Goal: Task Accomplishment & Management: Use online tool/utility

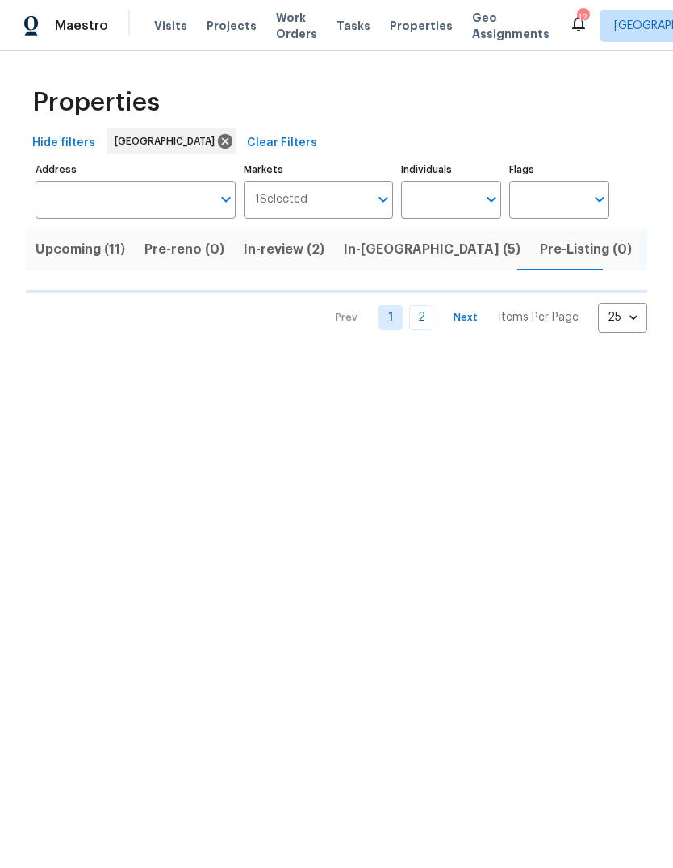
scroll to position [0, 41]
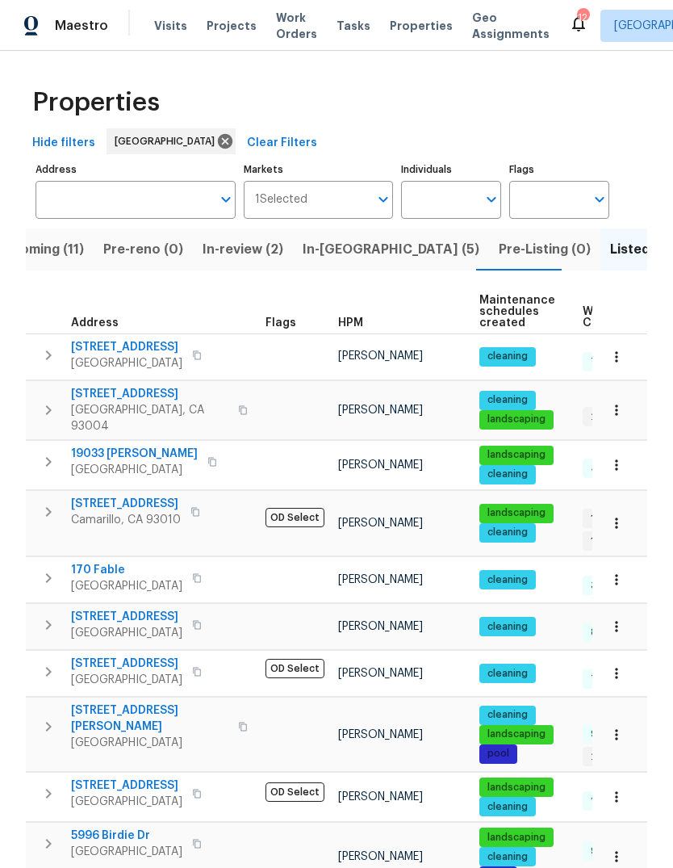
click at [360, 329] on span "HPM" at bounding box center [350, 322] width 25 height 11
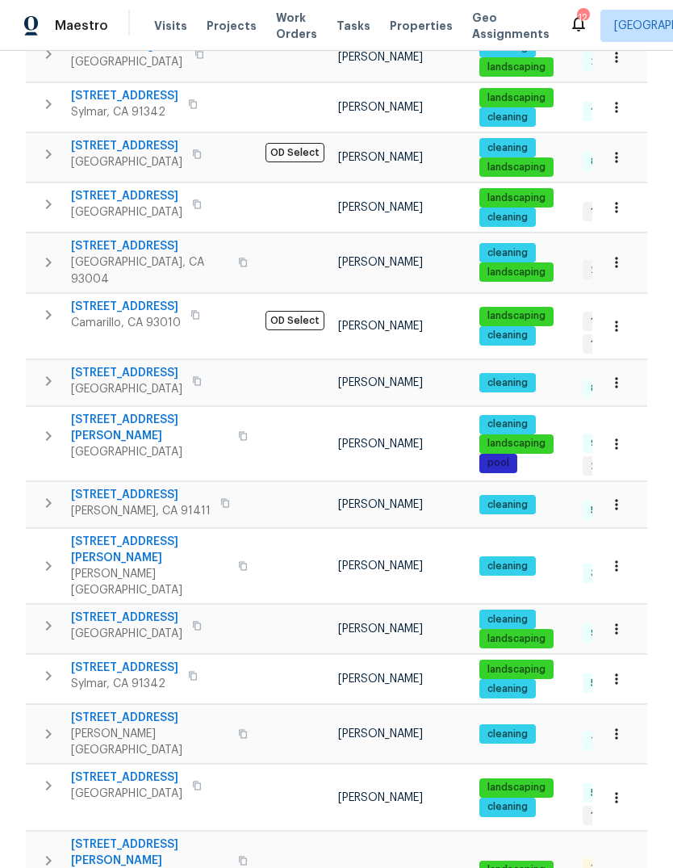
scroll to position [61, 0]
click at [90, 837] on span "[STREET_ADDRESS][PERSON_NAME]" at bounding box center [149, 853] width 157 height 32
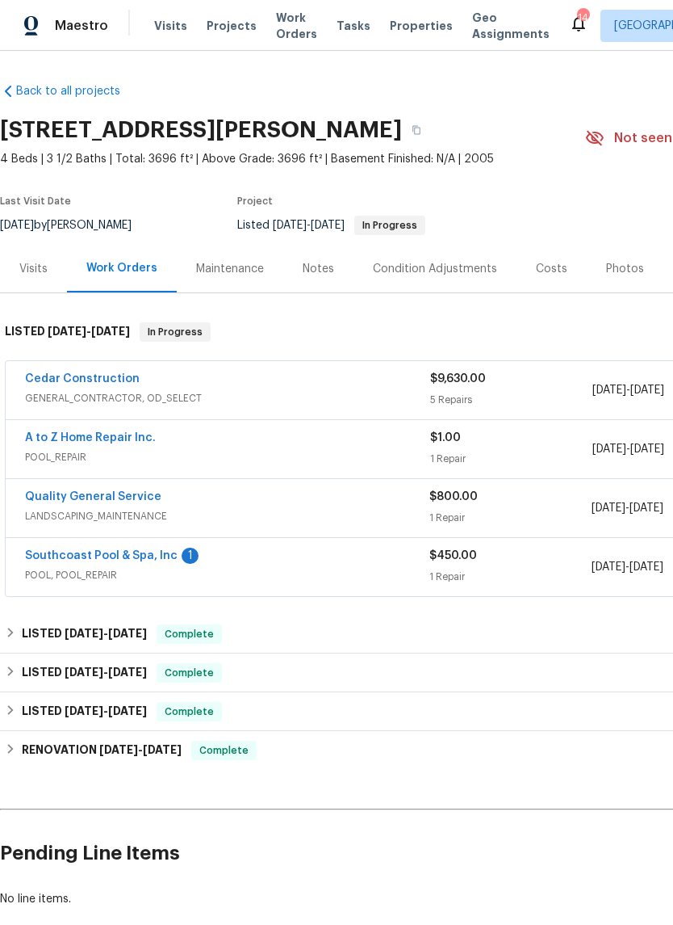
click at [139, 443] on link "A to Z Home Repair Inc." at bounding box center [90, 437] width 131 height 11
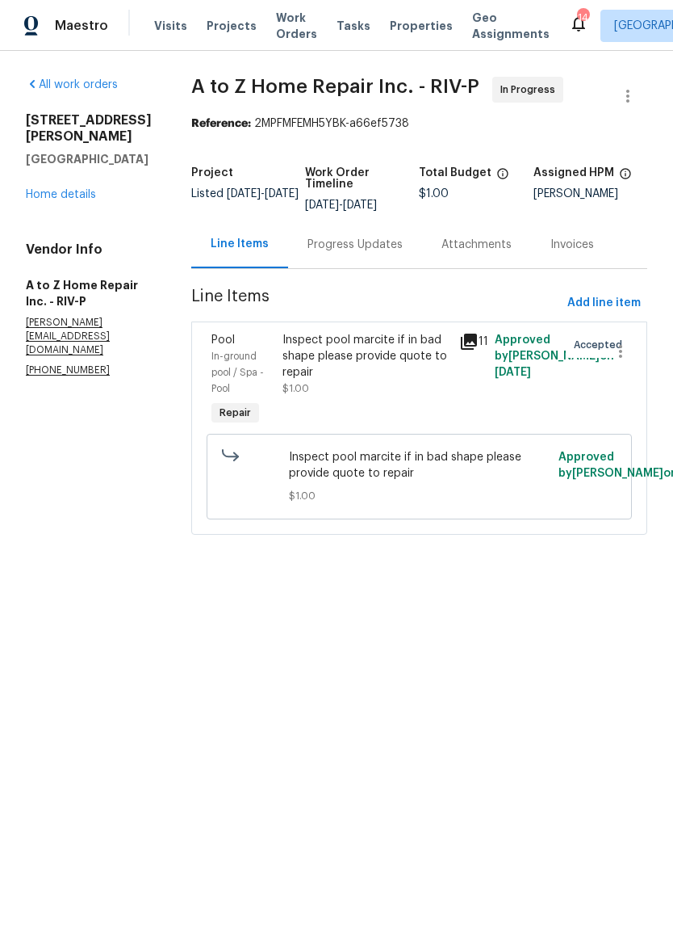
click at [338, 268] on div "Progress Updates" at bounding box center [355, 244] width 134 height 48
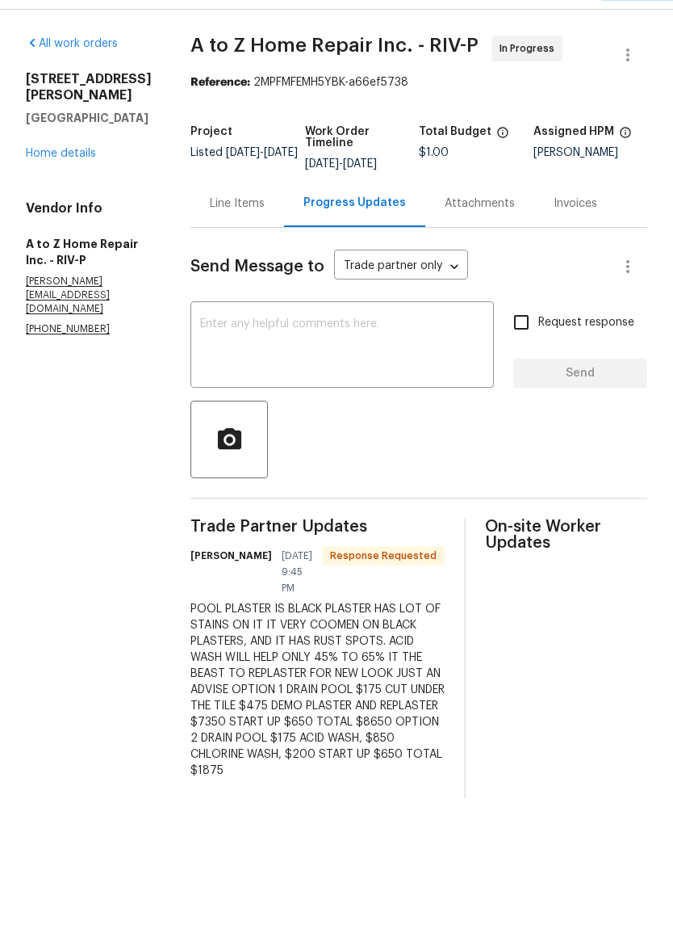
click at [228, 249] on div "Line Items" at bounding box center [238, 244] width 94 height 48
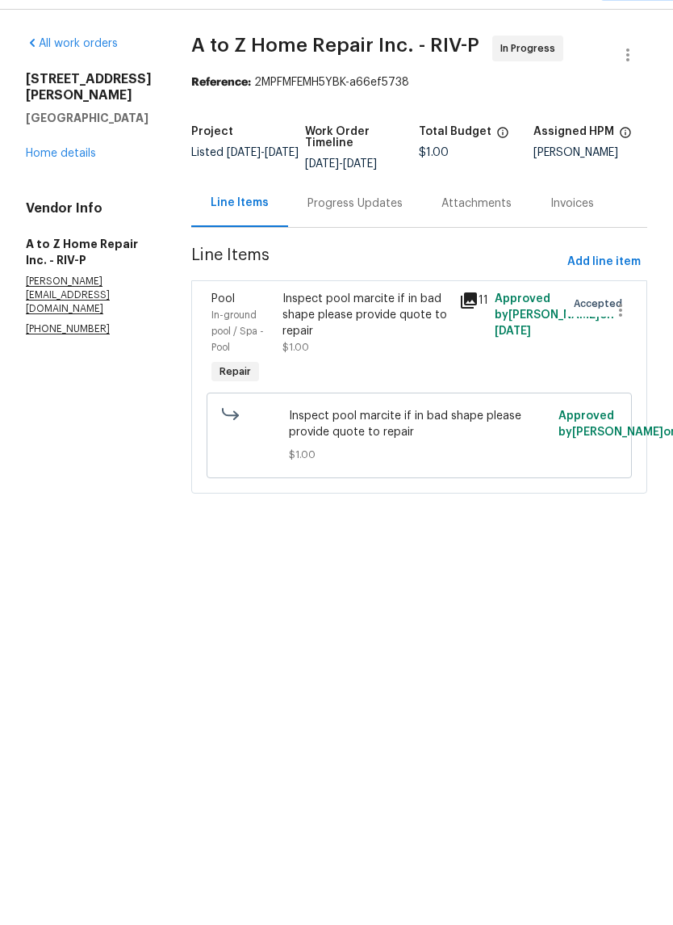
click at [350, 360] on div "Inspect pool marcite if in bad shape please provide quote to repair" at bounding box center [367, 356] width 168 height 48
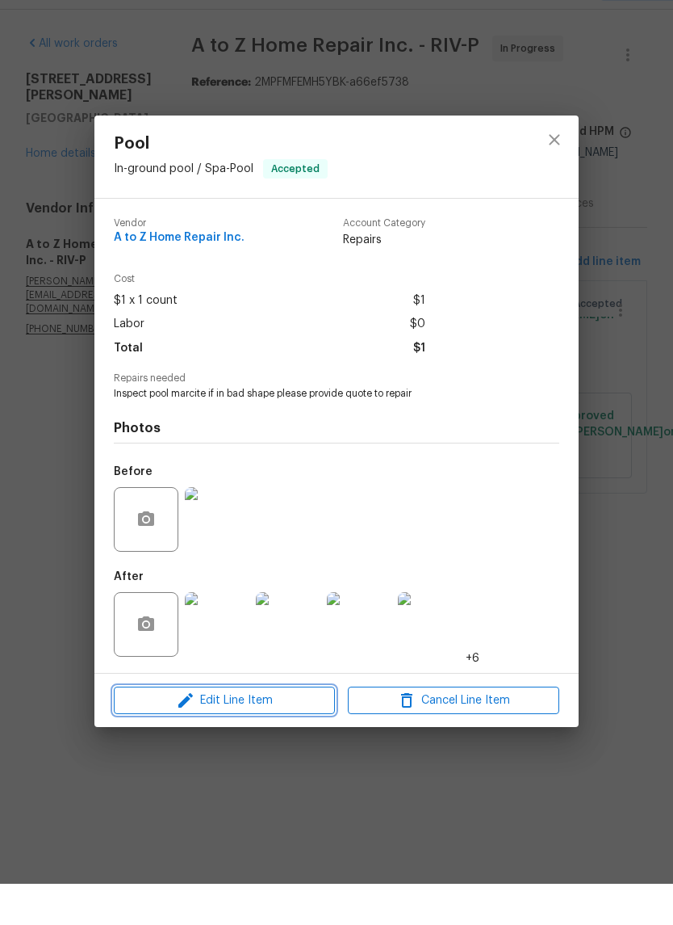
click at [313, 728] on button "Edit Line Item" at bounding box center [224, 742] width 221 height 28
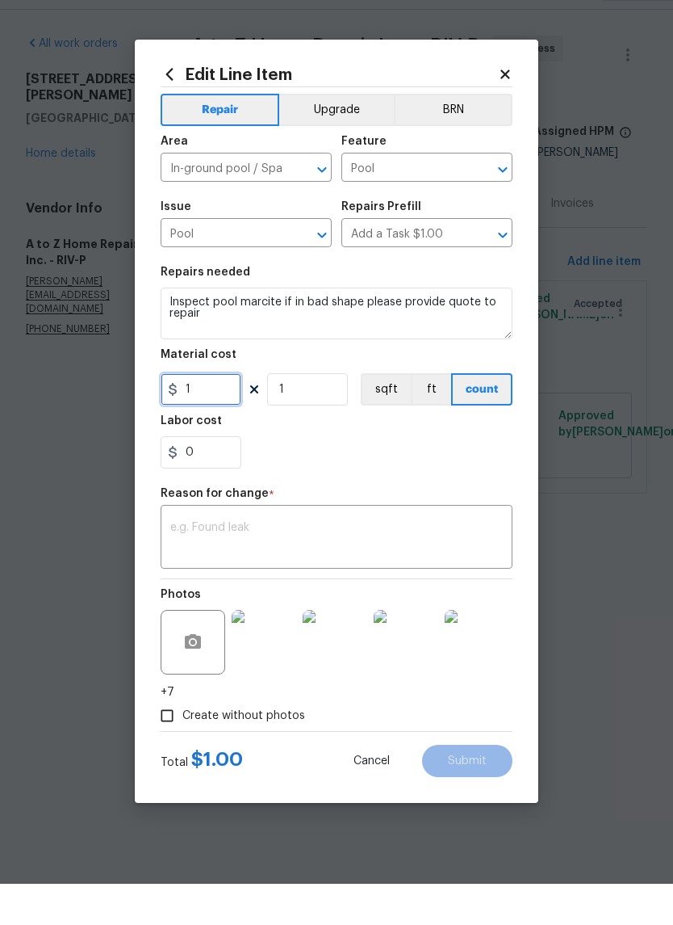
click at [223, 414] on input "1" at bounding box center [201, 430] width 81 height 32
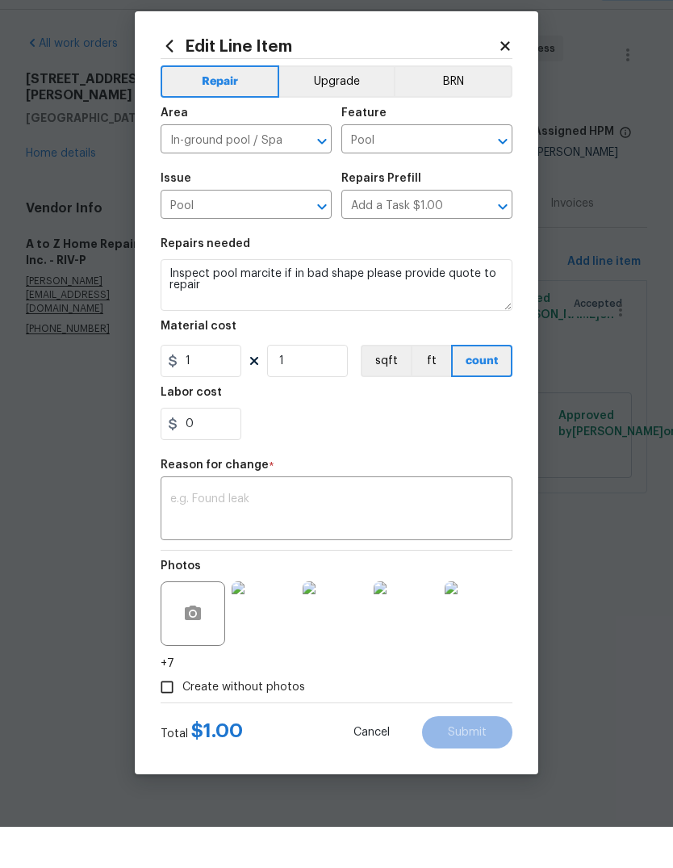
click at [222, 428] on div "Labor cost" at bounding box center [337, 438] width 352 height 21
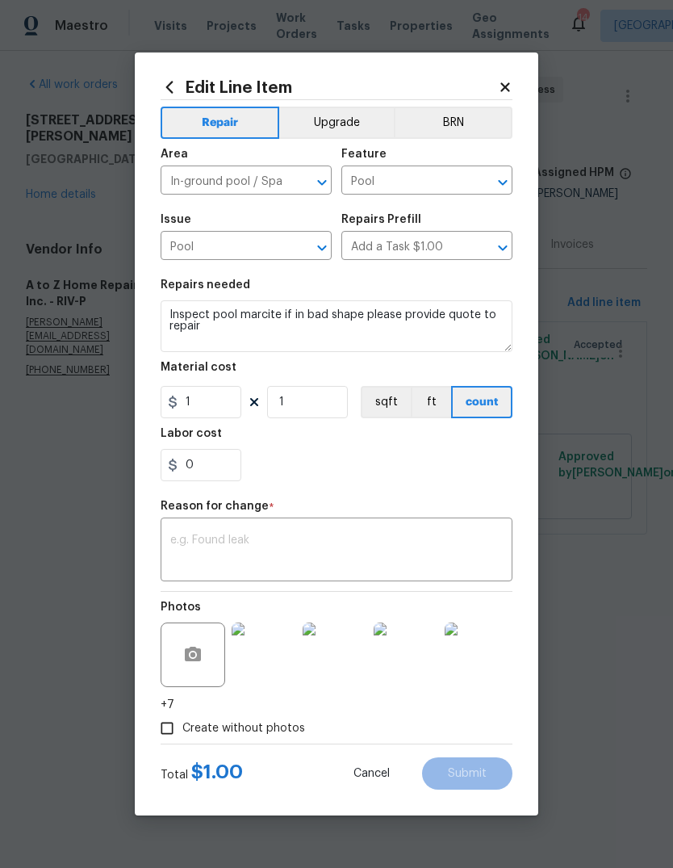
click at [225, 380] on div "Material cost" at bounding box center [337, 372] width 352 height 21
click at [208, 429] on h5 "Labor cost" at bounding box center [191, 433] width 61 height 11
click at [216, 434] on h5 "Labor cost" at bounding box center [191, 433] width 61 height 11
click at [213, 403] on input "1" at bounding box center [201, 402] width 81 height 32
click at [213, 402] on input "1" at bounding box center [201, 402] width 81 height 32
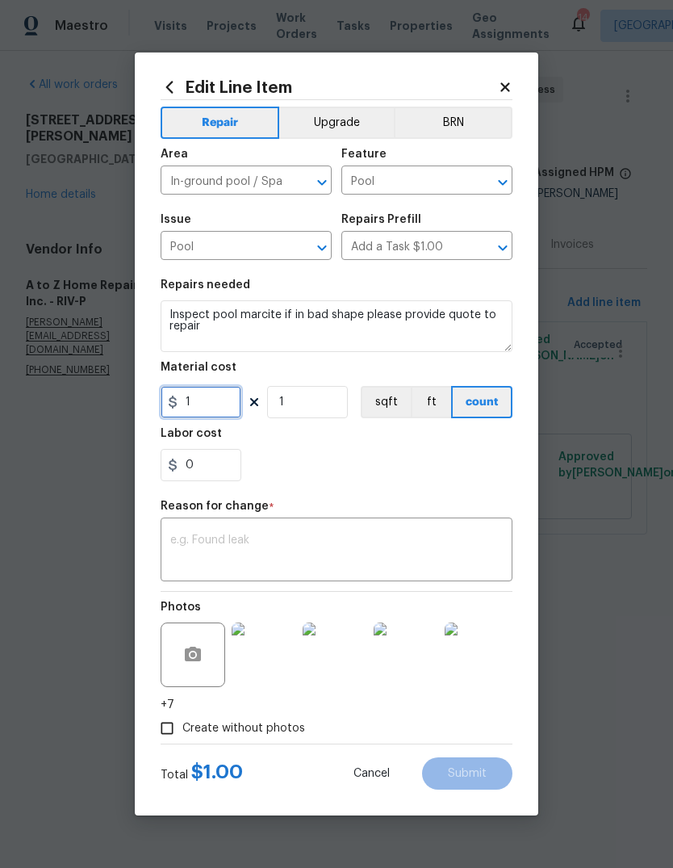
click at [230, 400] on input "1" at bounding box center [201, 402] width 81 height 32
click at [213, 415] on input "1" at bounding box center [201, 402] width 81 height 32
click at [212, 415] on input "1" at bounding box center [201, 402] width 81 height 32
click at [319, 254] on icon "Open" at bounding box center [322, 247] width 19 height 19
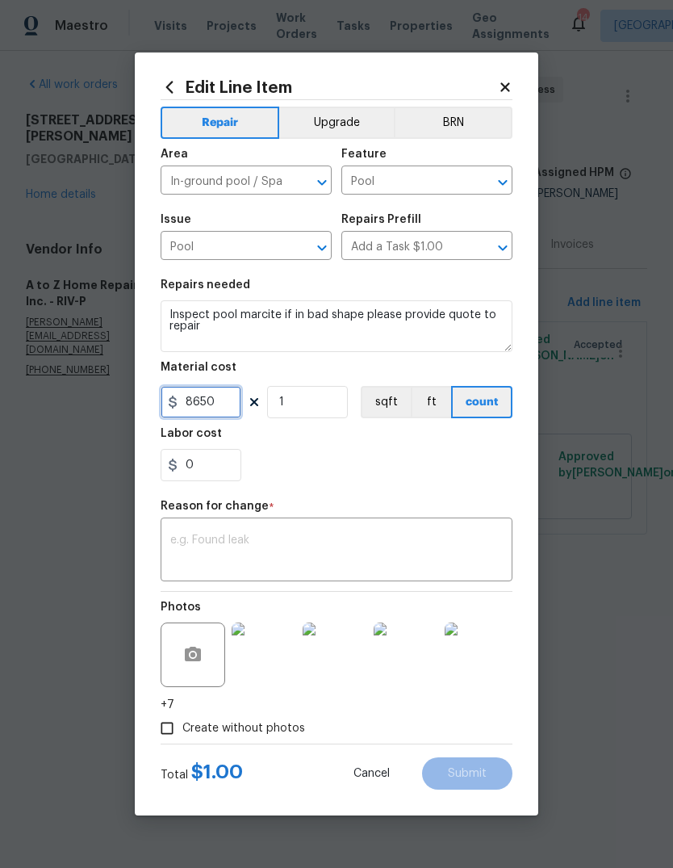
type input "8650"
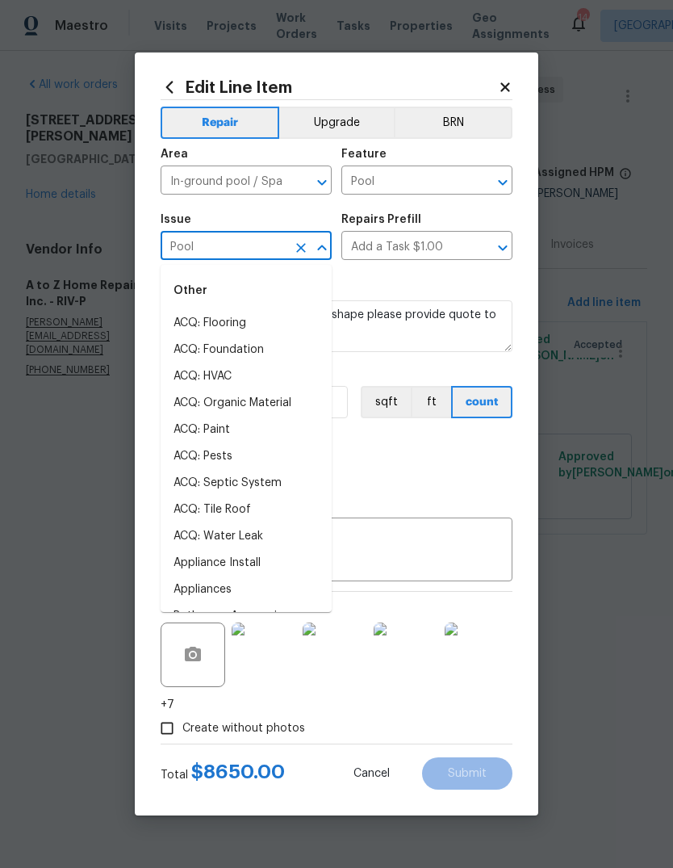
click at [328, 244] on icon "Close" at bounding box center [322, 247] width 19 height 19
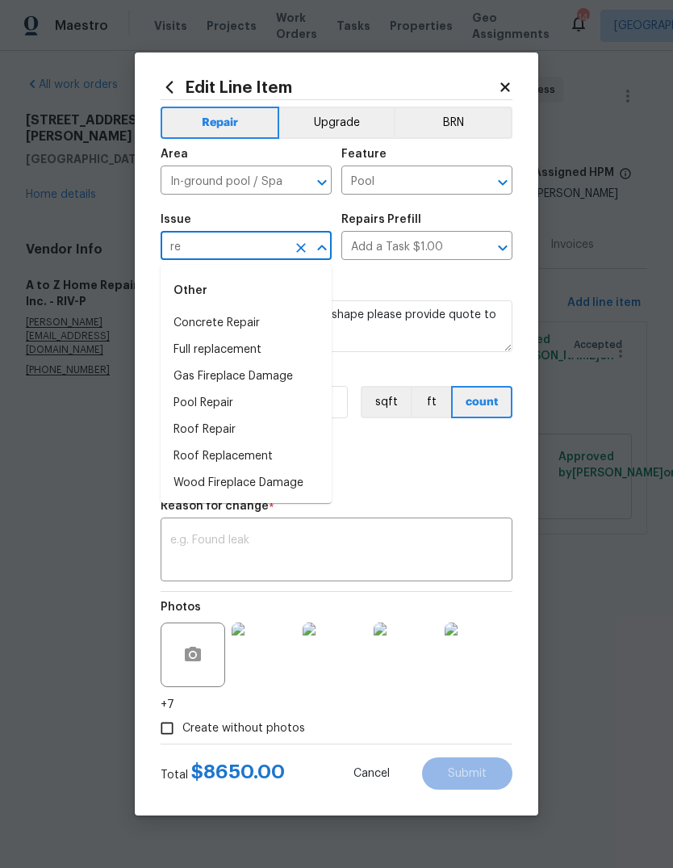
type input "r"
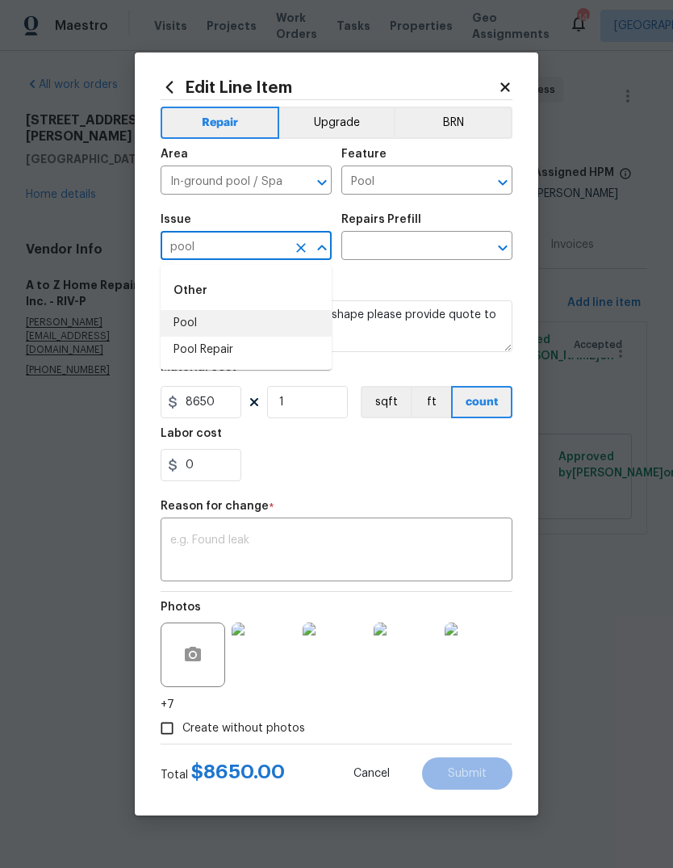
click at [179, 321] on li "Pool" at bounding box center [246, 323] width 171 height 27
type input "Pool"
click at [472, 245] on button "Clear" at bounding box center [482, 248] width 23 height 23
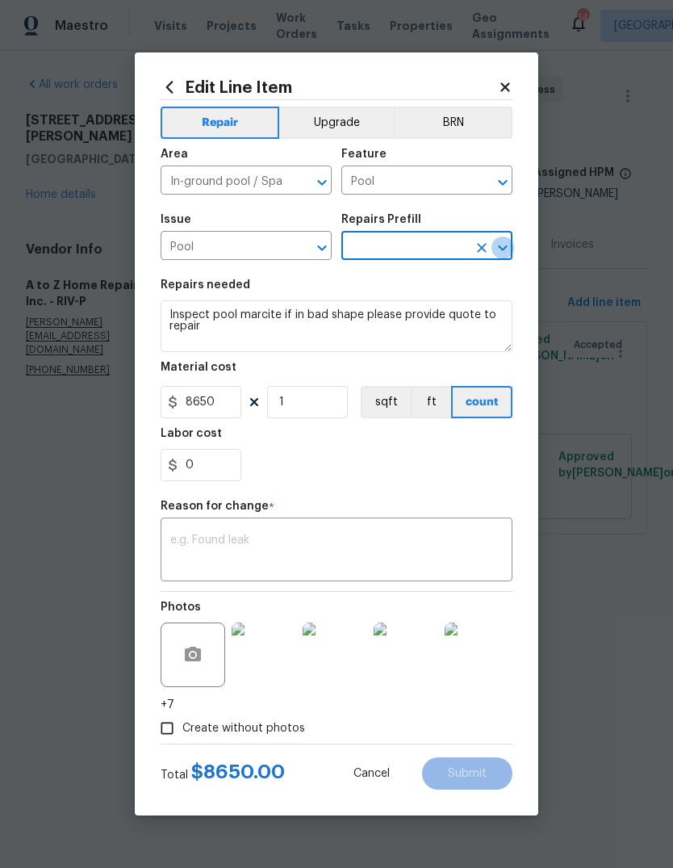
click at [501, 245] on icon "Open" at bounding box center [502, 247] width 19 height 19
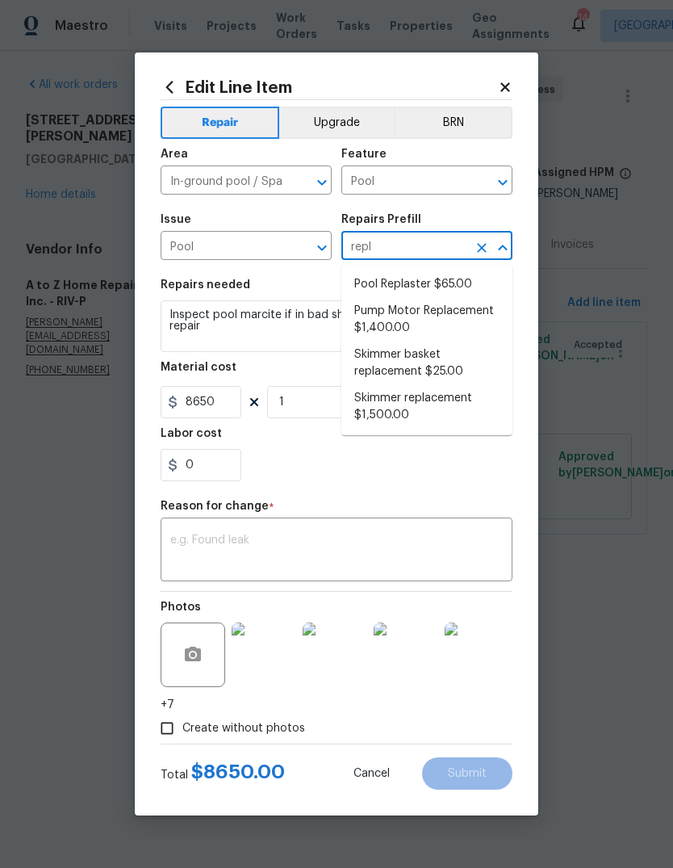
click at [446, 278] on li "Pool Replaster $65.00" at bounding box center [427, 284] width 171 height 27
type input "Pool Replaster $65.00"
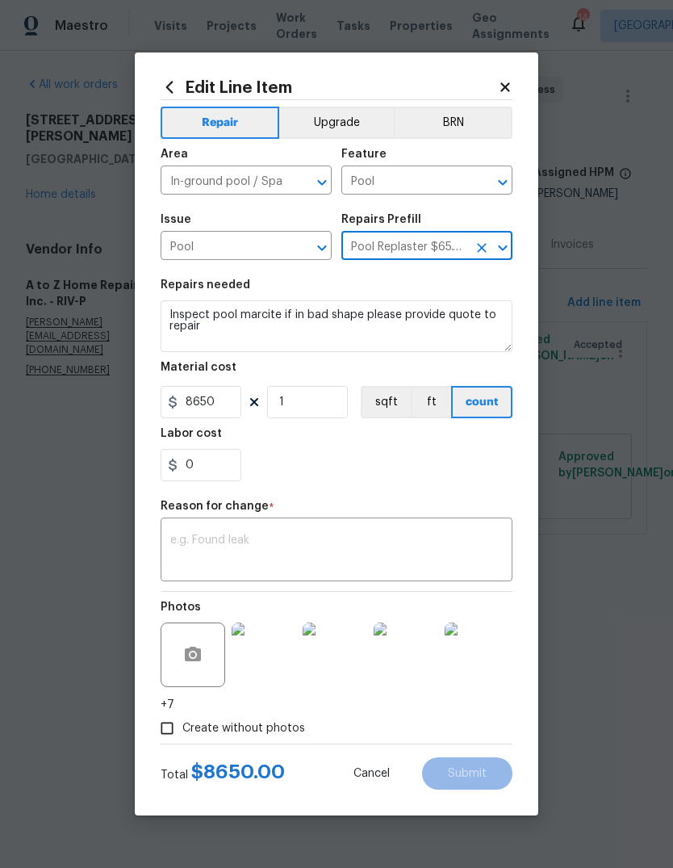
type textarea "Replaster pool"
type input "Pool Replaster $65.00"
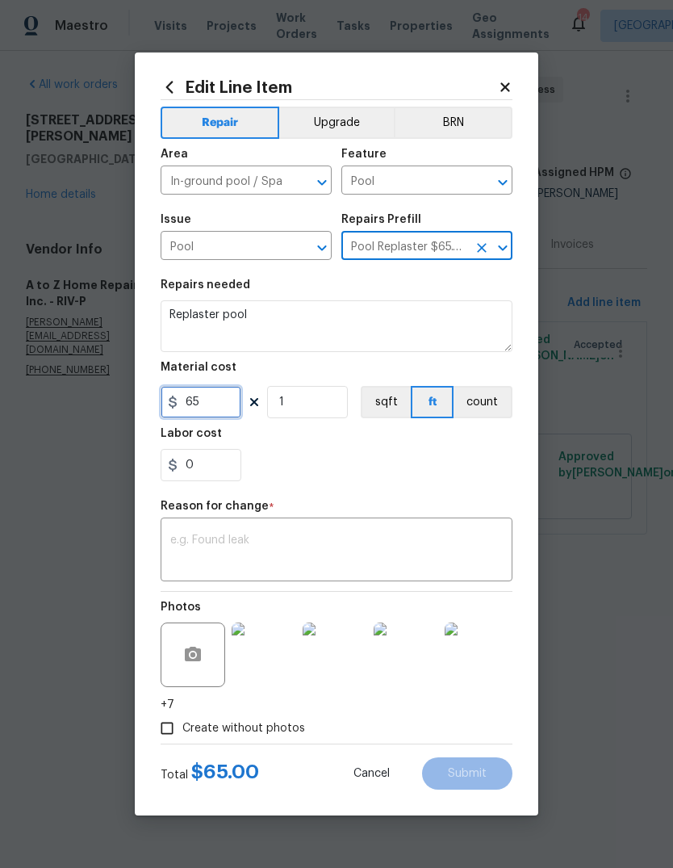
click at [188, 401] on input "65" at bounding box center [201, 402] width 81 height 32
click at [232, 414] on input "865" at bounding box center [201, 402] width 81 height 32
type input "8650"
click at [419, 544] on textarea at bounding box center [336, 552] width 333 height 34
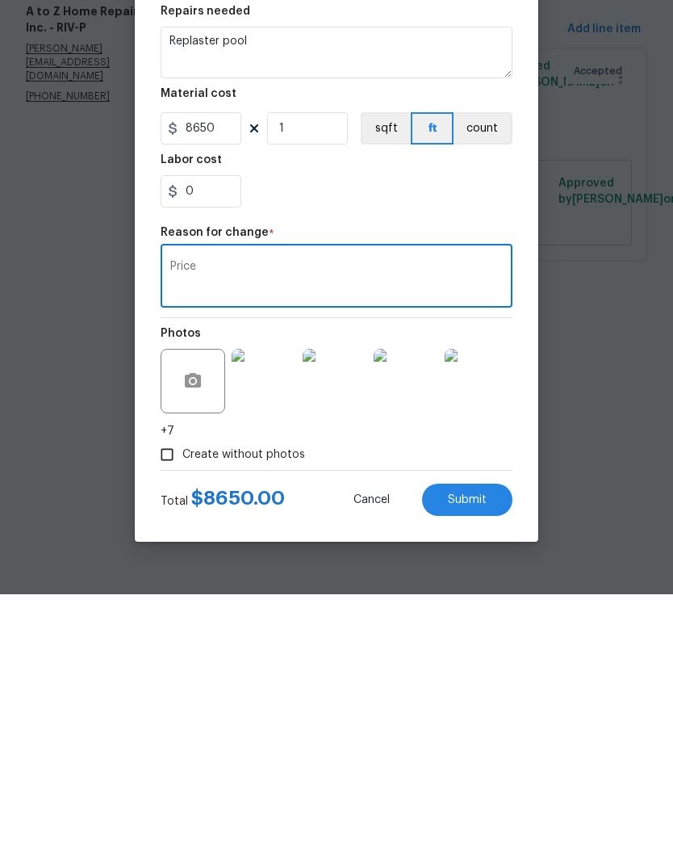
type textarea "Price"
click at [428, 449] on div "0" at bounding box center [337, 465] width 352 height 32
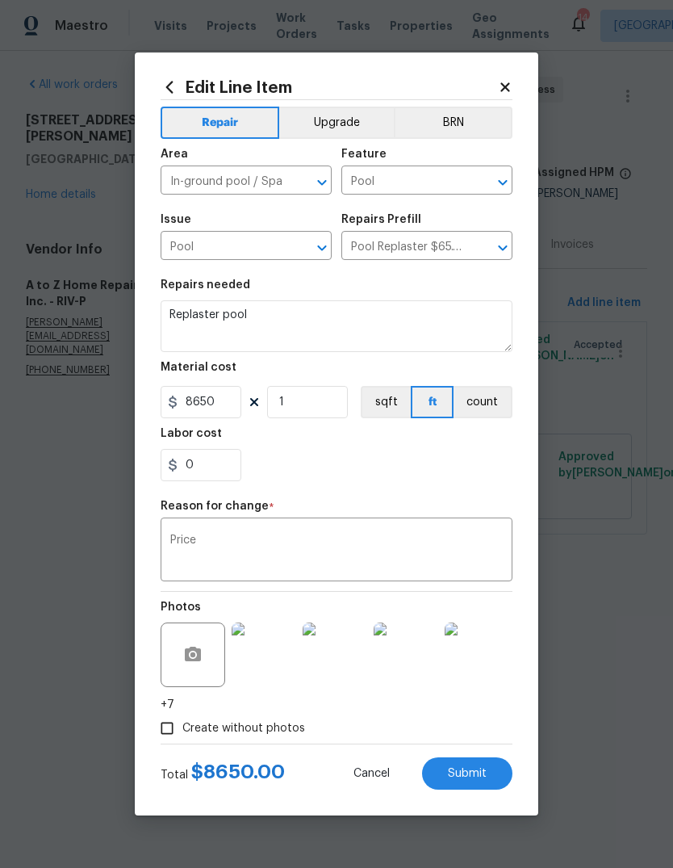
click at [474, 766] on button "Submit" at bounding box center [467, 773] width 90 height 32
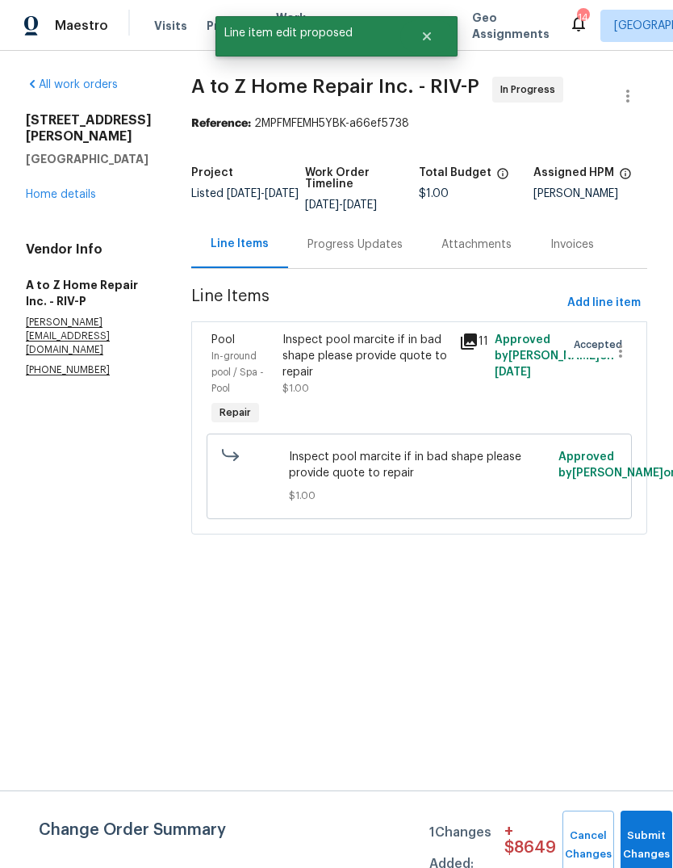
click at [360, 268] on div "Progress Updates" at bounding box center [355, 244] width 134 height 48
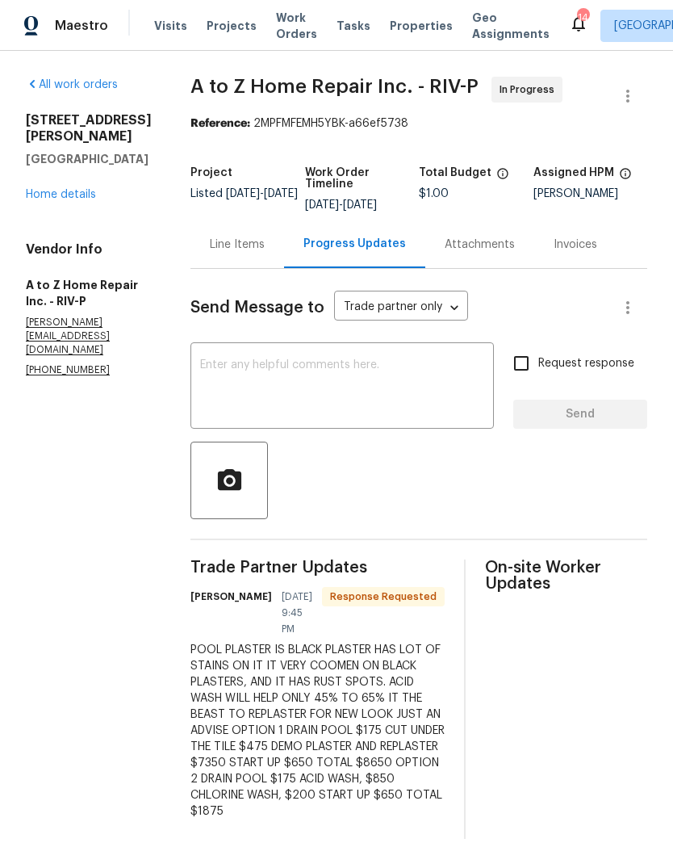
click at [237, 253] on div "Line Items" at bounding box center [237, 245] width 55 height 16
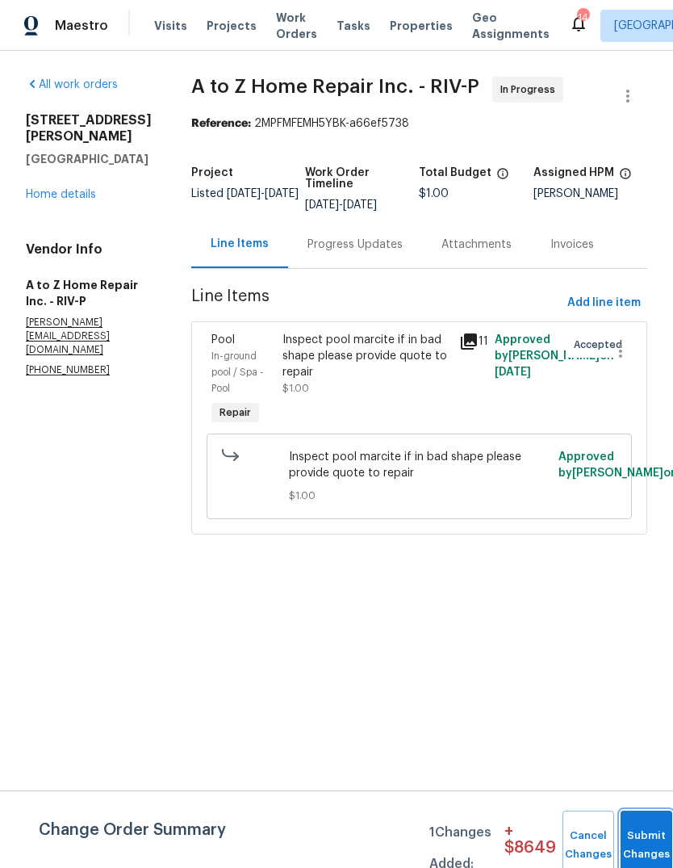
click at [640, 854] on span "Submit Changes" at bounding box center [647, 845] width 36 height 37
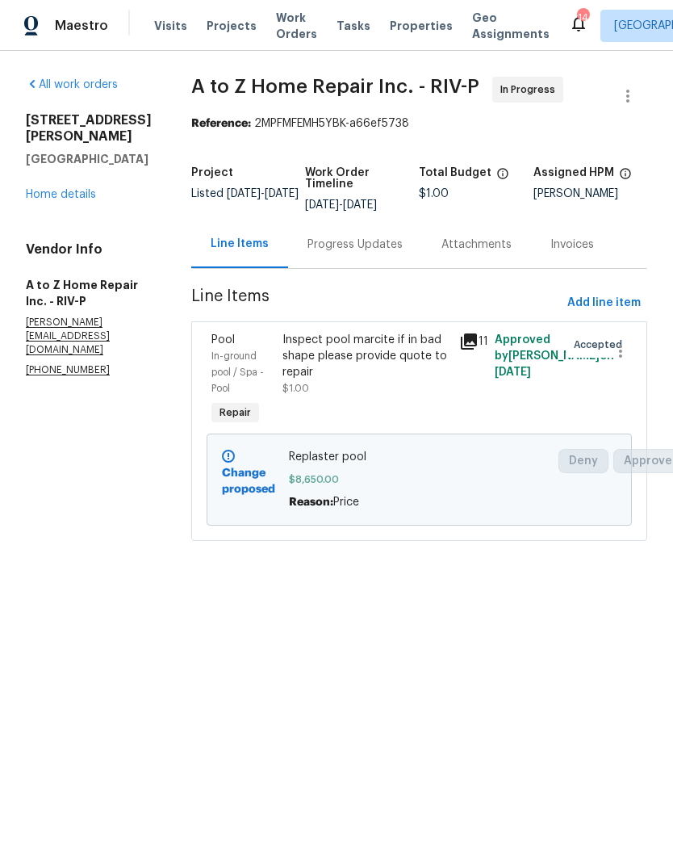
click at [60, 90] on link "All work orders" at bounding box center [72, 84] width 92 height 11
